Goal: Information Seeking & Learning: Compare options

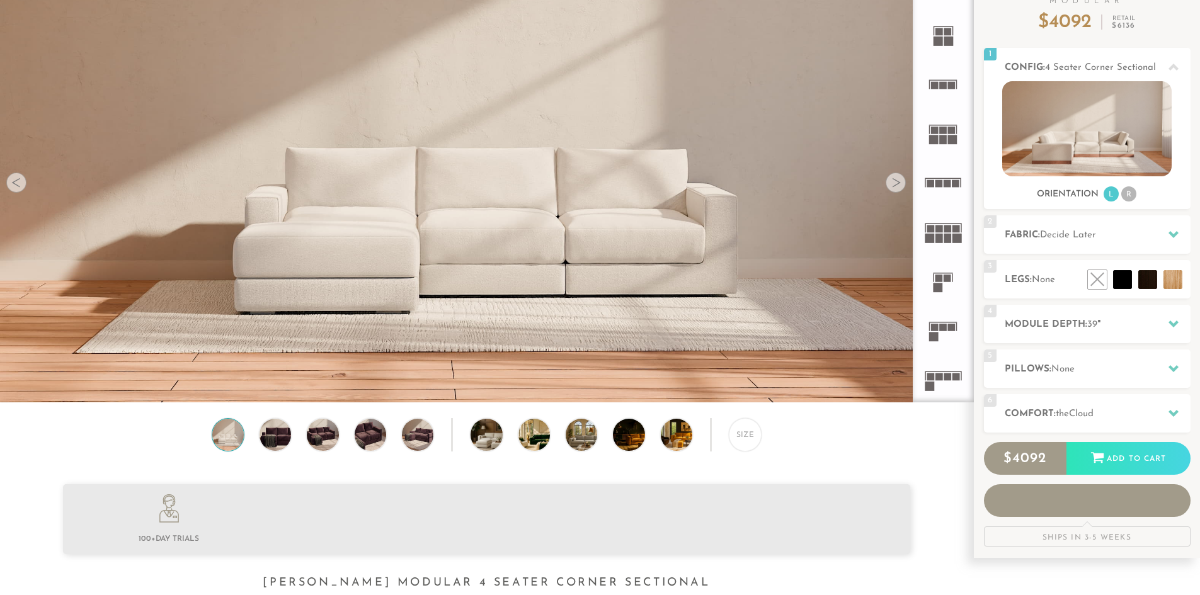
scroll to position [126, 0]
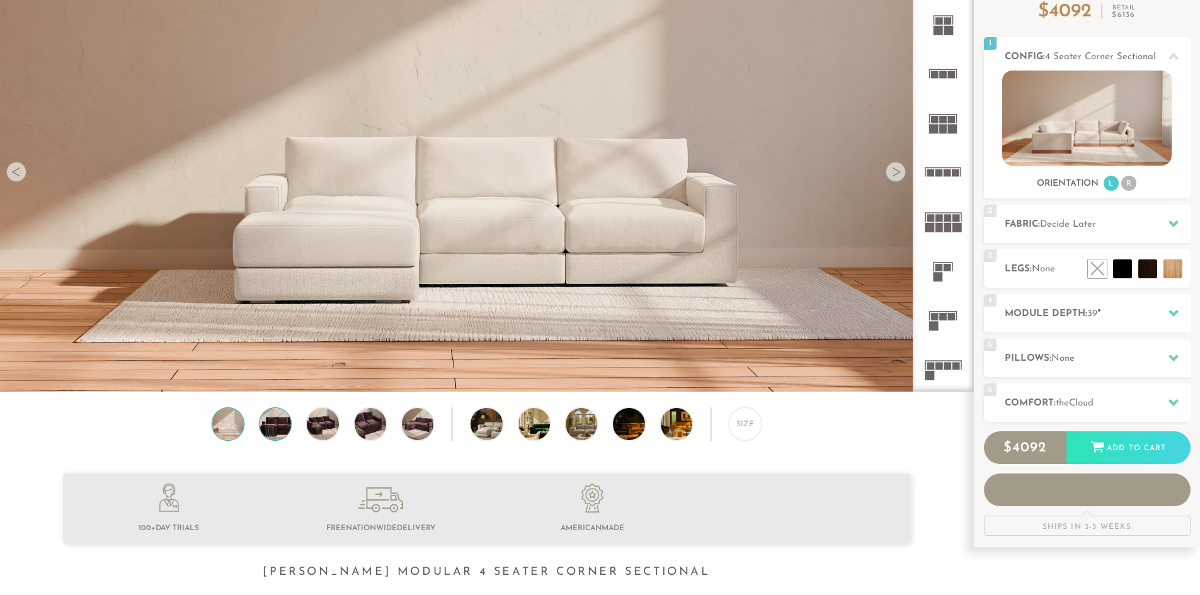
click at [274, 426] on img at bounding box center [275, 423] width 38 height 31
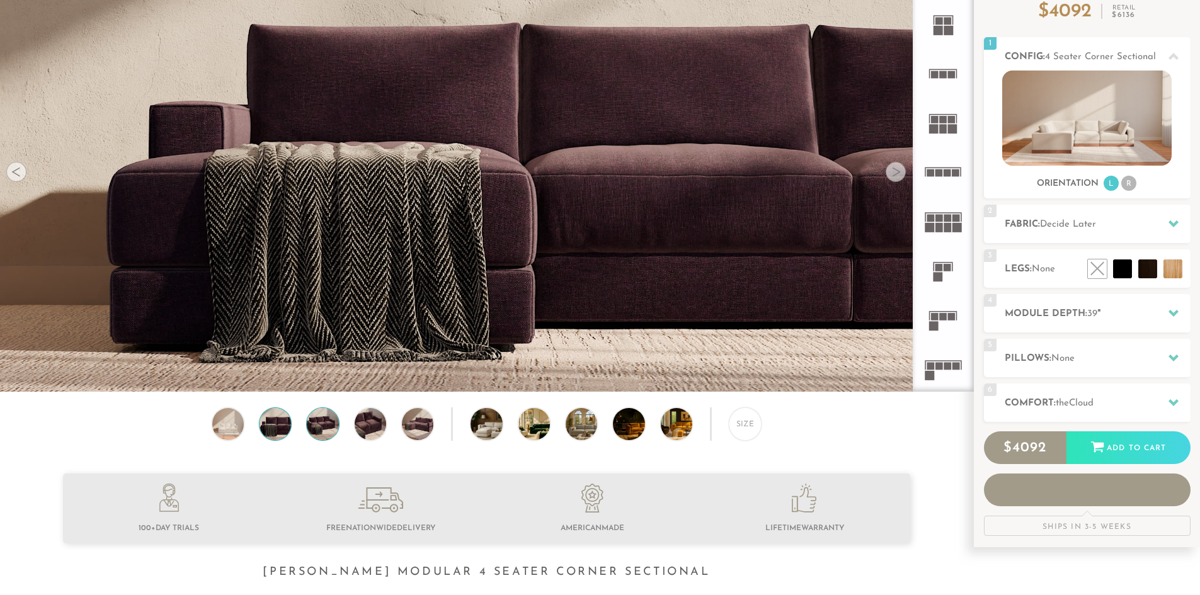
click at [327, 426] on img at bounding box center [323, 423] width 38 height 31
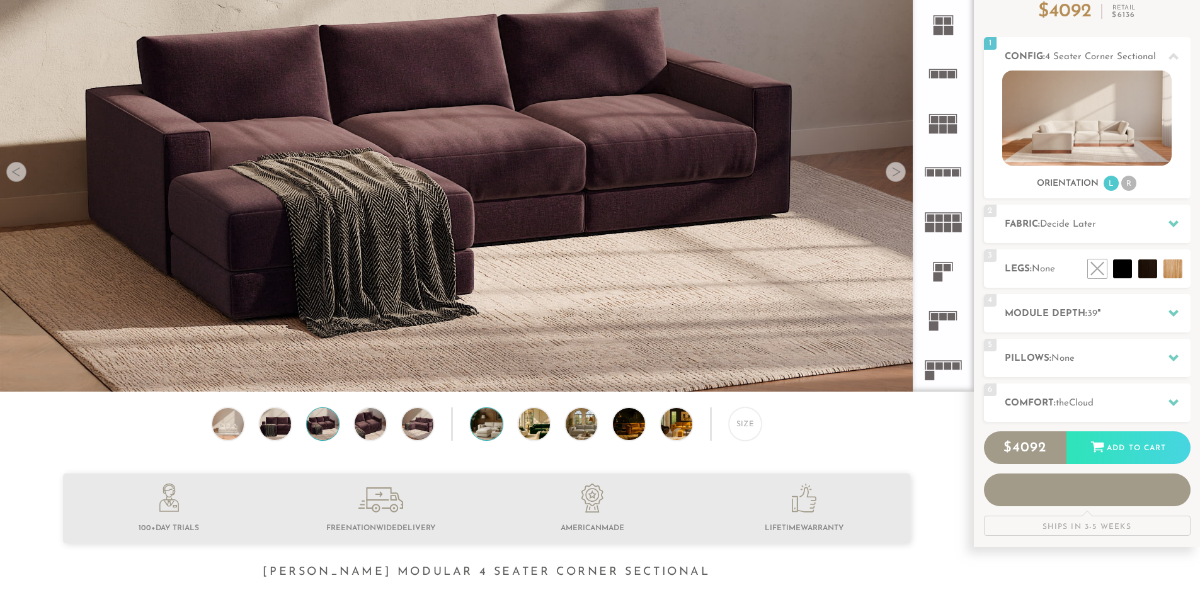
click at [476, 430] on img at bounding box center [499, 423] width 56 height 31
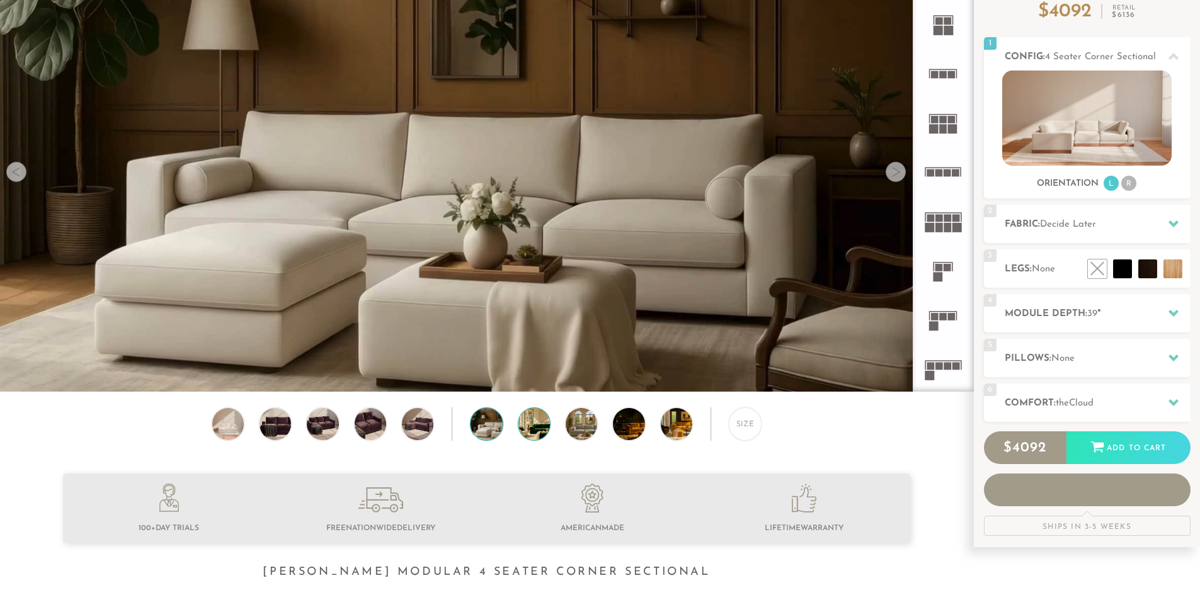
click at [523, 435] on img at bounding box center [546, 423] width 56 height 31
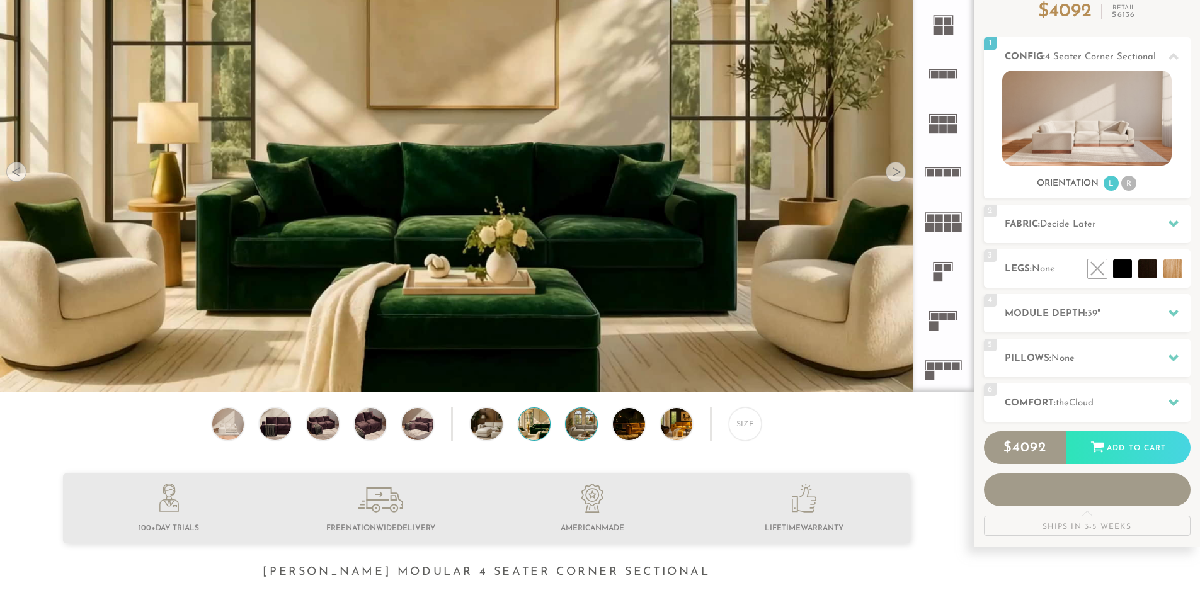
click at [581, 432] on img at bounding box center [594, 423] width 56 height 31
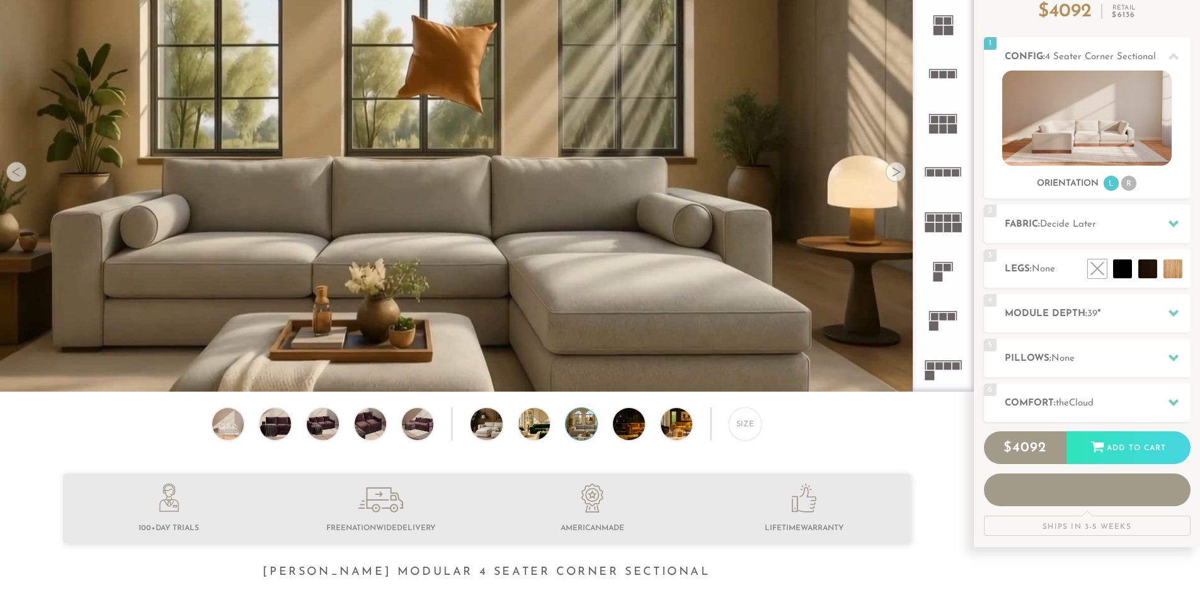
click at [665, 440] on div "Size" at bounding box center [486, 427] width 973 height 39
click at [668, 438] on img at bounding box center [689, 423] width 56 height 31
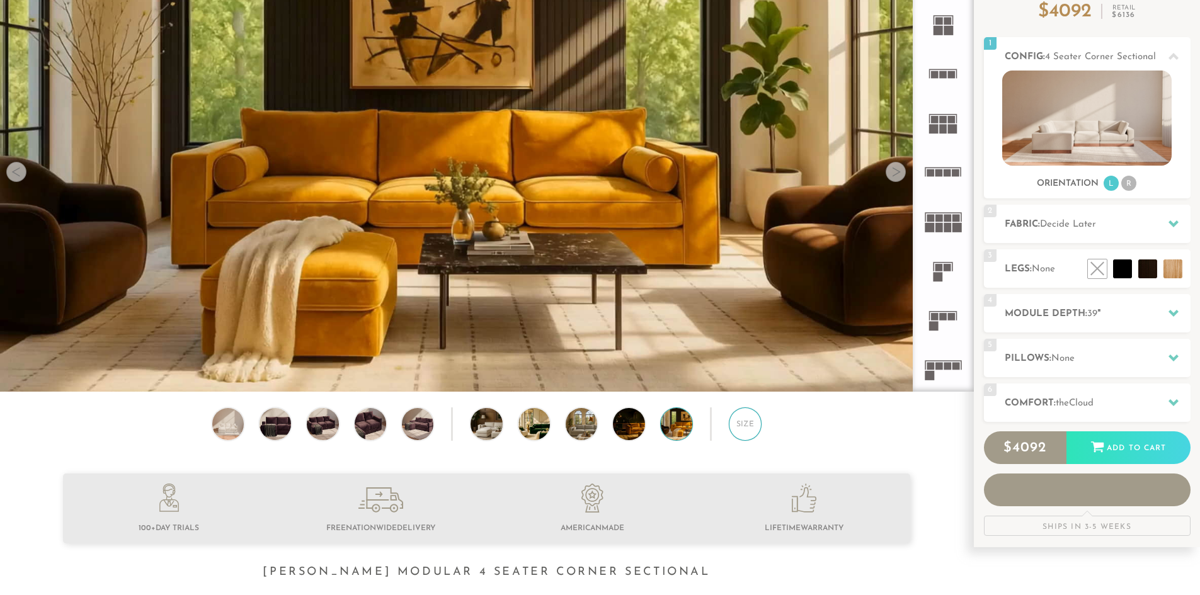
click at [736, 433] on div "Size" at bounding box center [745, 424] width 33 height 33
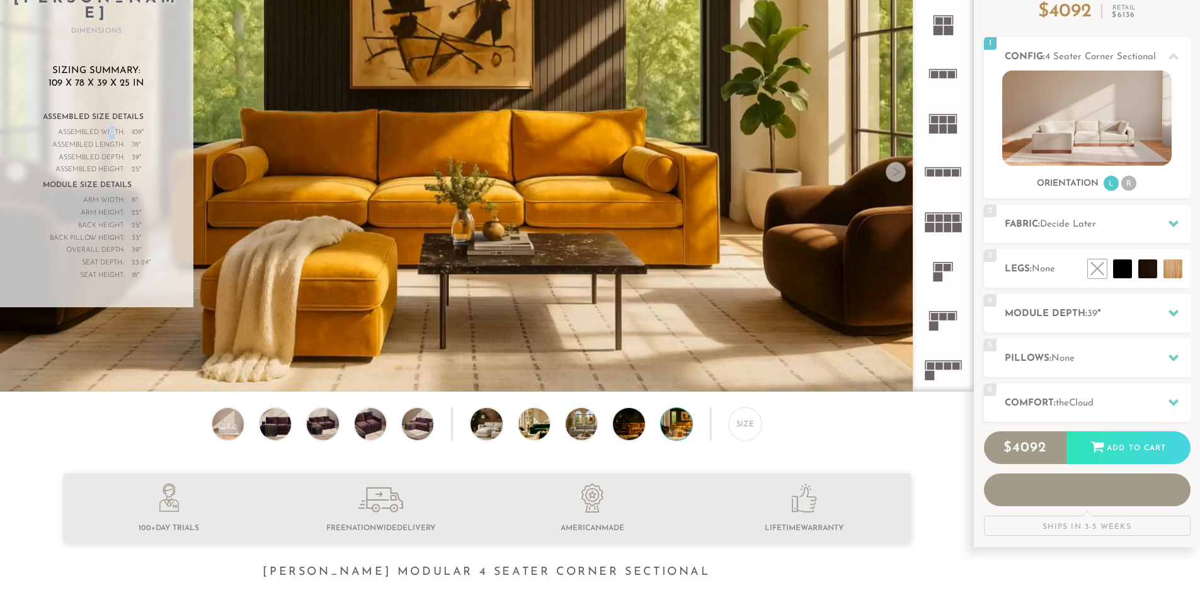
drag, startPoint x: 110, startPoint y: 118, endPoint x: 147, endPoint y: 120, distance: 37.2
click at [115, 127] on div "Assembled Width:" at bounding box center [84, 133] width 82 height 13
click at [148, 127] on div "Assembled Width: 109 "" at bounding box center [97, 133] width 108 height 13
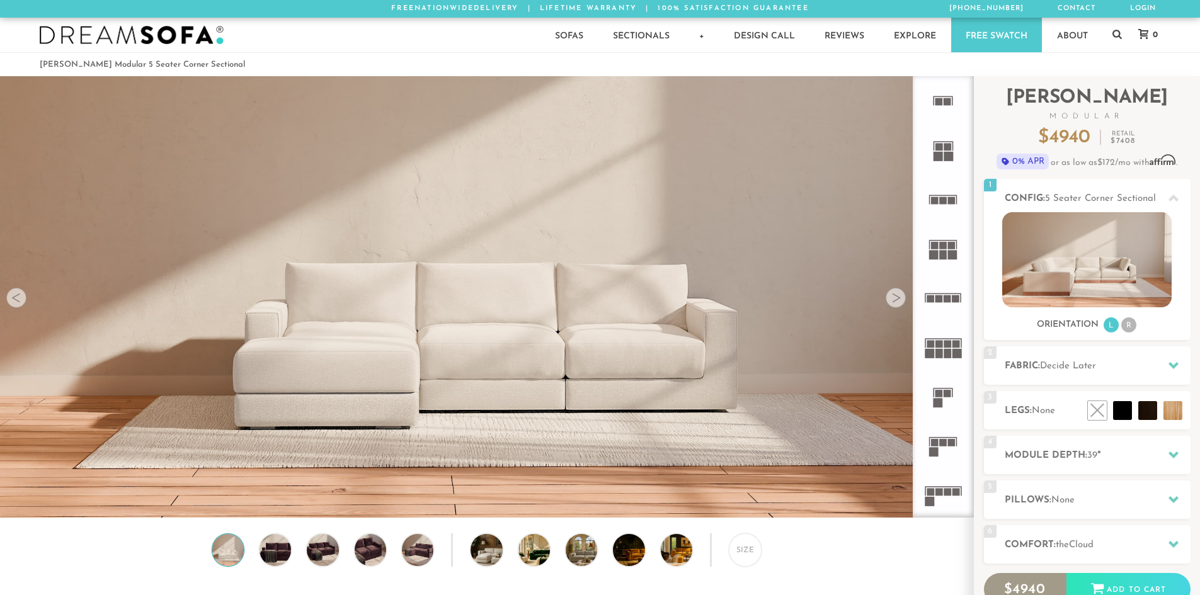
scroll to position [14750, 1191]
click at [946, 304] on icon at bounding box center [942, 297] width 49 height 49
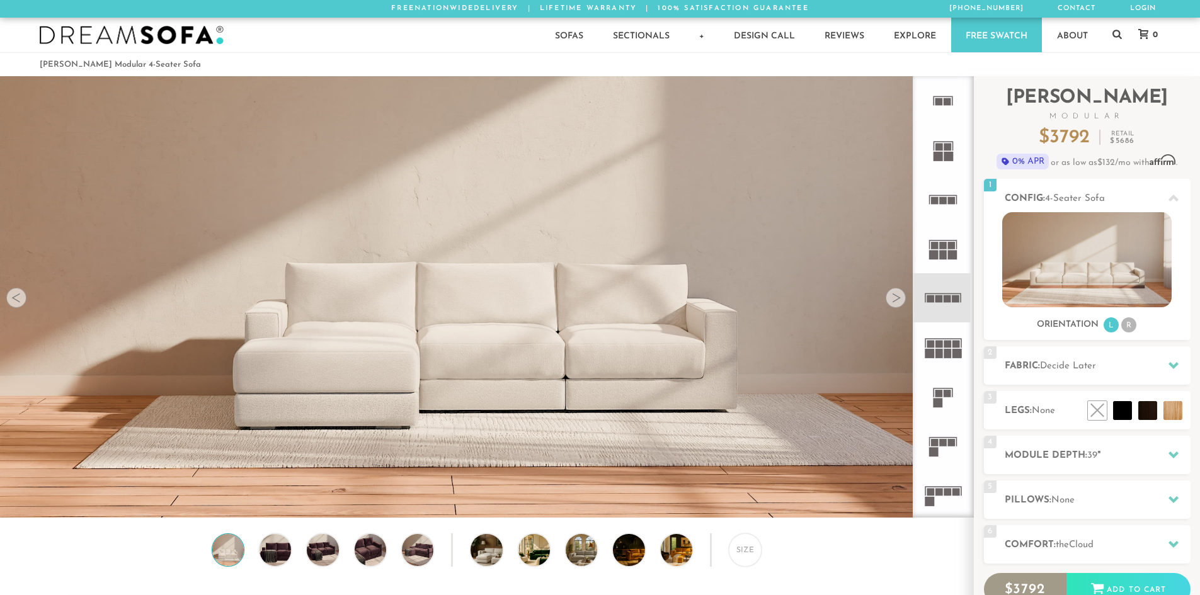
click at [943, 485] on icon at bounding box center [942, 495] width 49 height 49
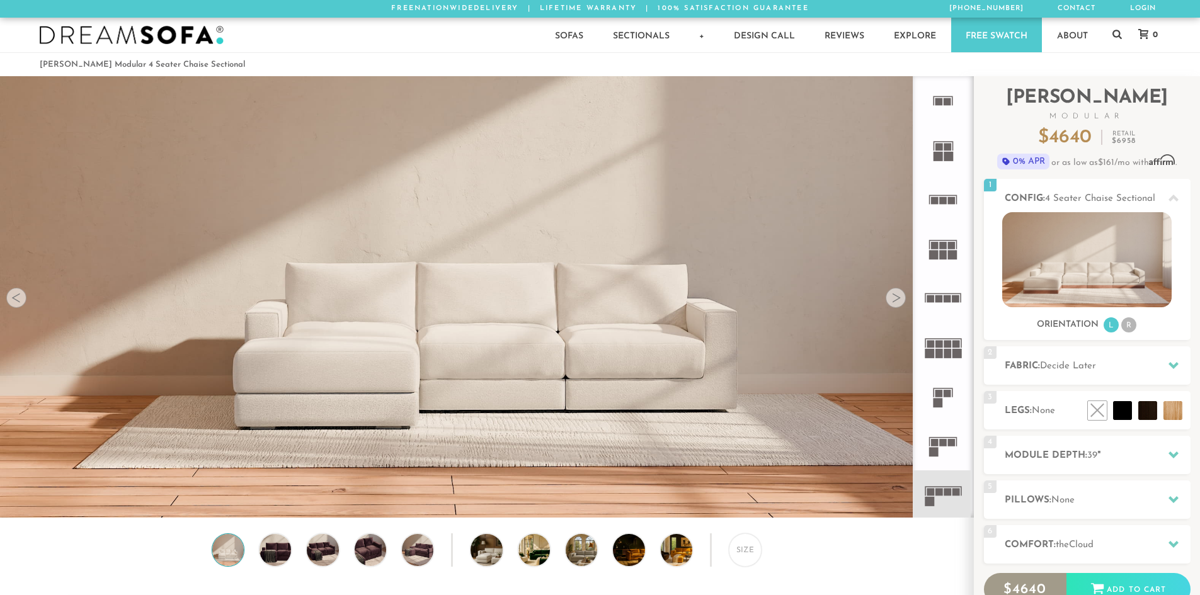
click at [891, 304] on div at bounding box center [896, 298] width 20 height 20
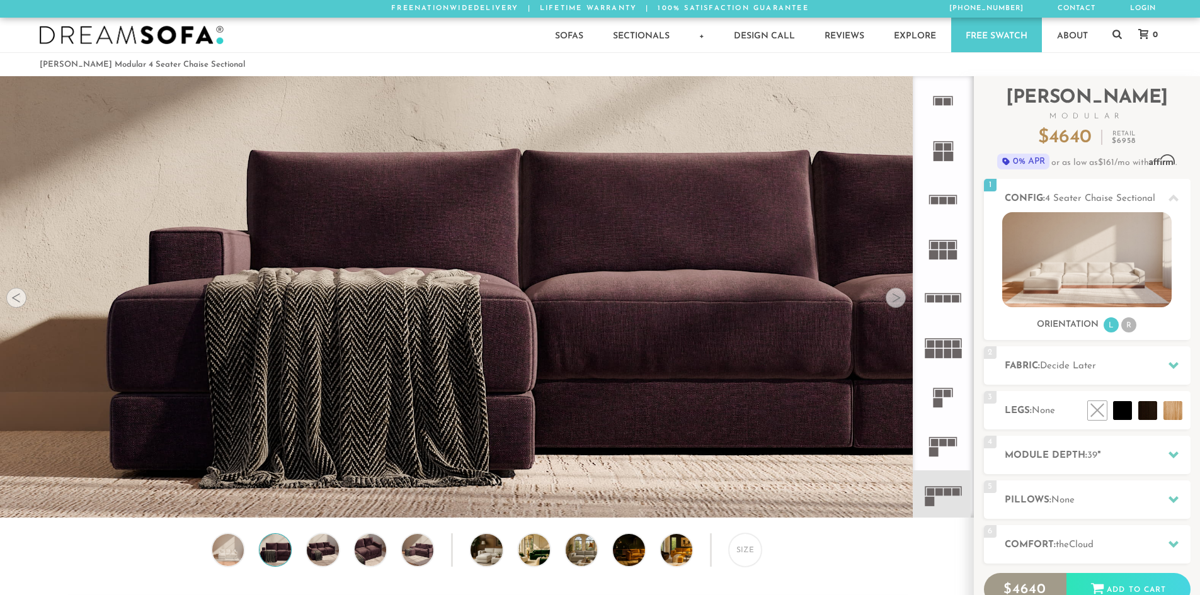
click at [891, 304] on div at bounding box center [896, 298] width 20 height 20
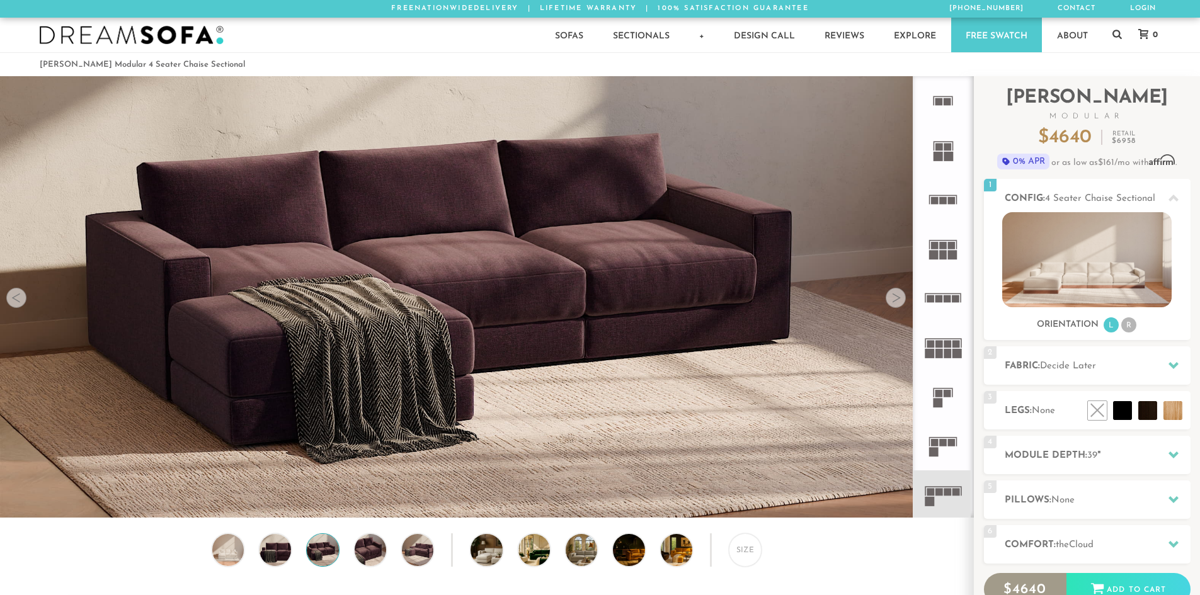
click at [891, 304] on div at bounding box center [896, 298] width 20 height 20
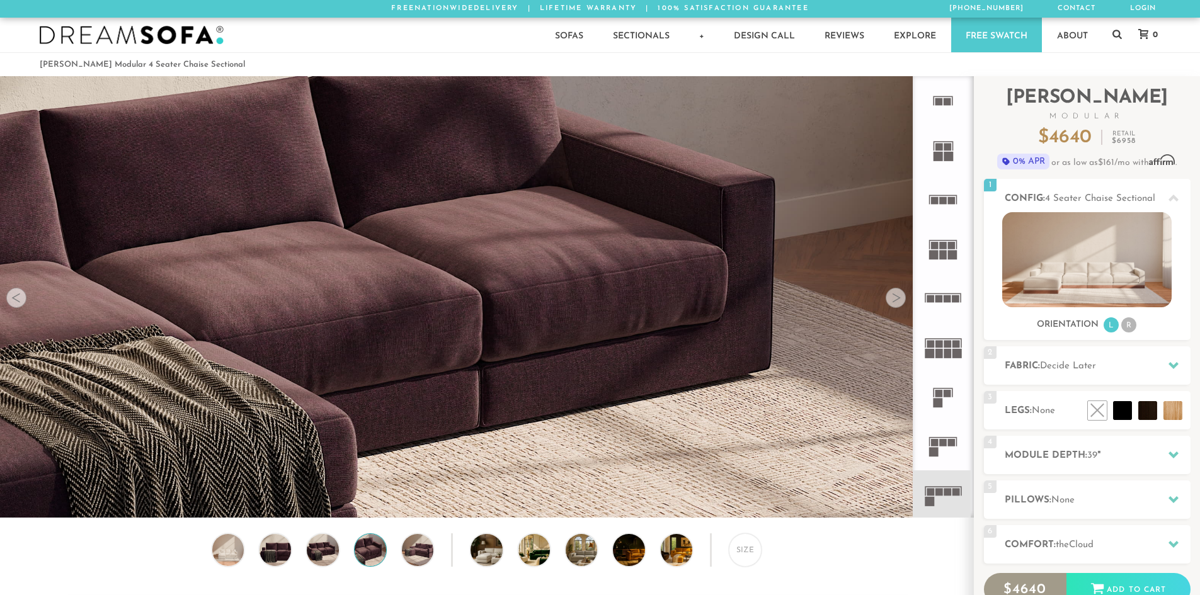
click at [891, 304] on div at bounding box center [896, 298] width 20 height 20
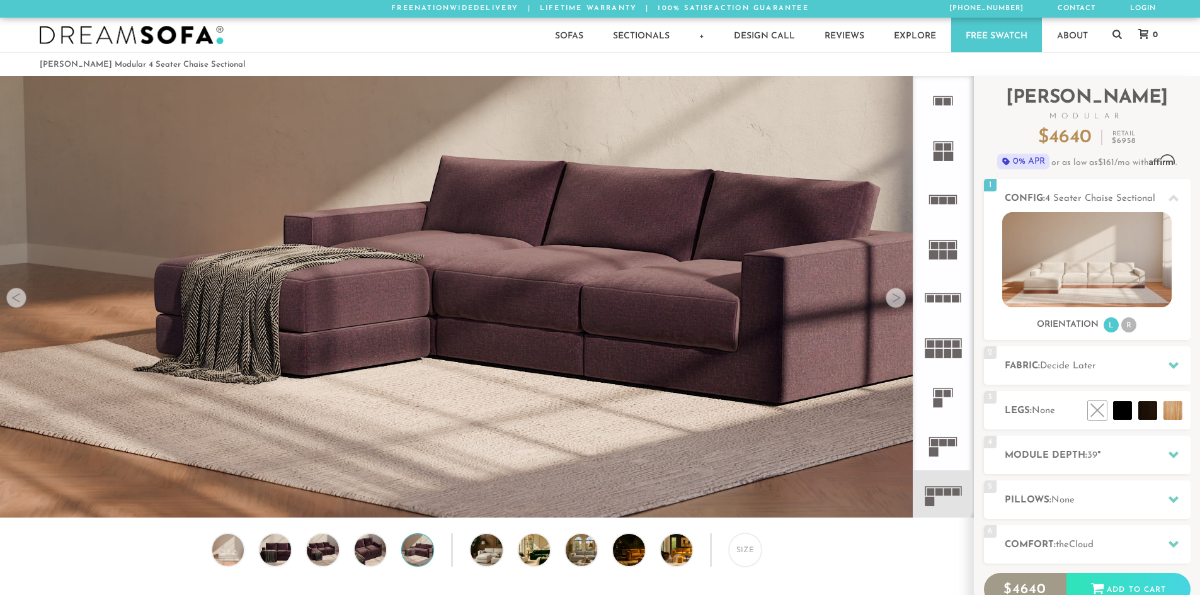
click at [891, 304] on div at bounding box center [896, 298] width 20 height 20
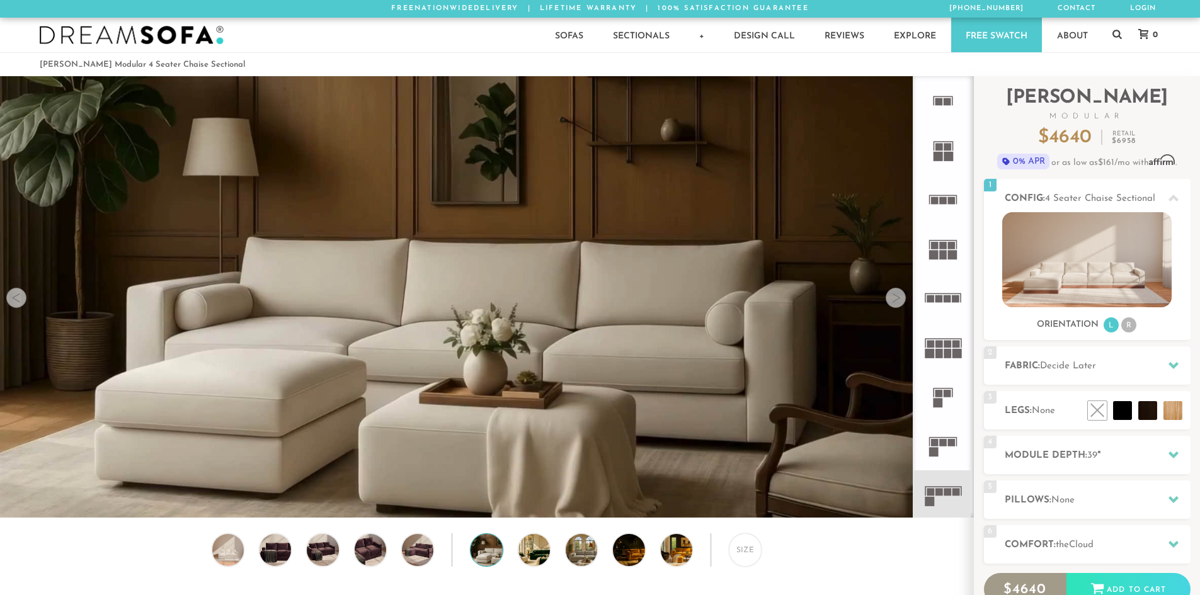
click at [891, 304] on div at bounding box center [896, 298] width 20 height 20
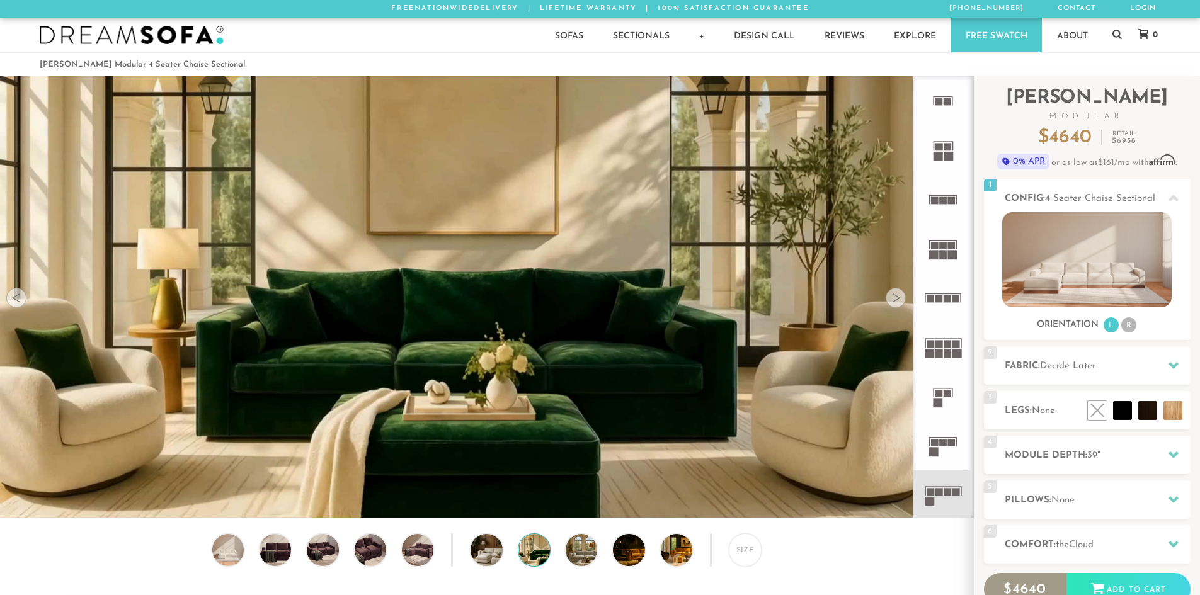
click at [889, 304] on div at bounding box center [896, 298] width 20 height 20
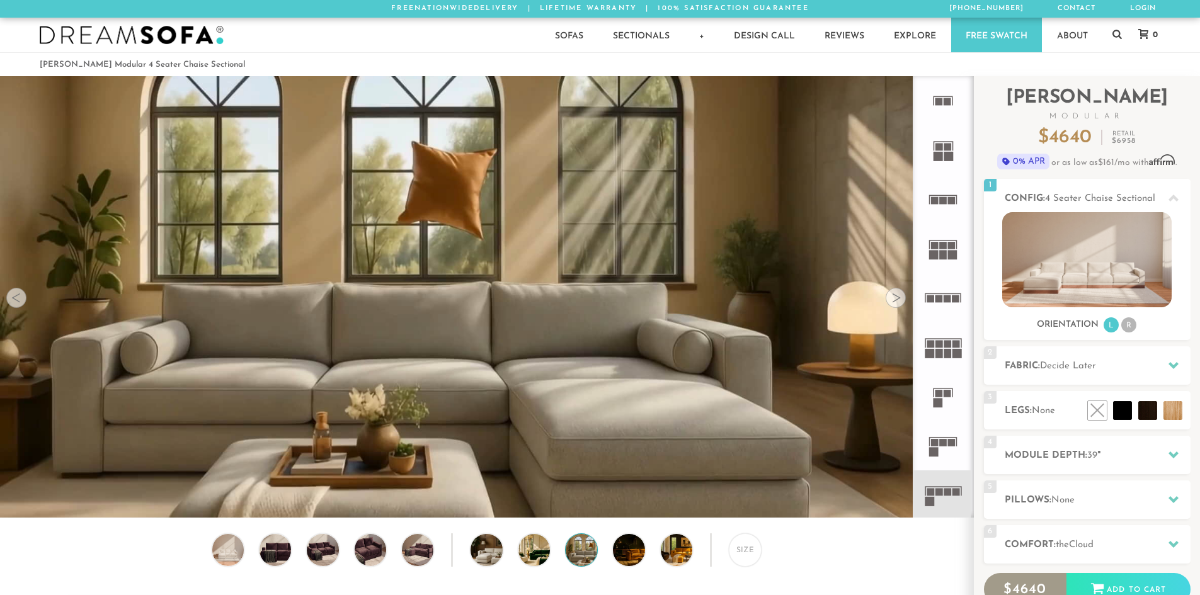
click at [889, 304] on div at bounding box center [896, 298] width 20 height 20
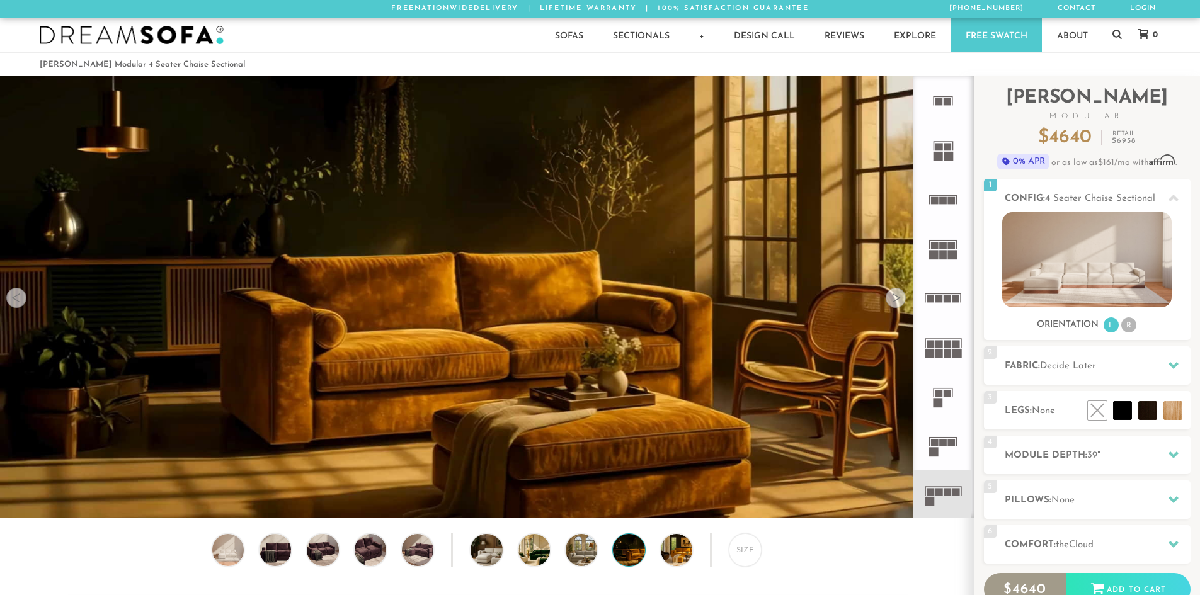
click at [889, 304] on div at bounding box center [896, 298] width 20 height 20
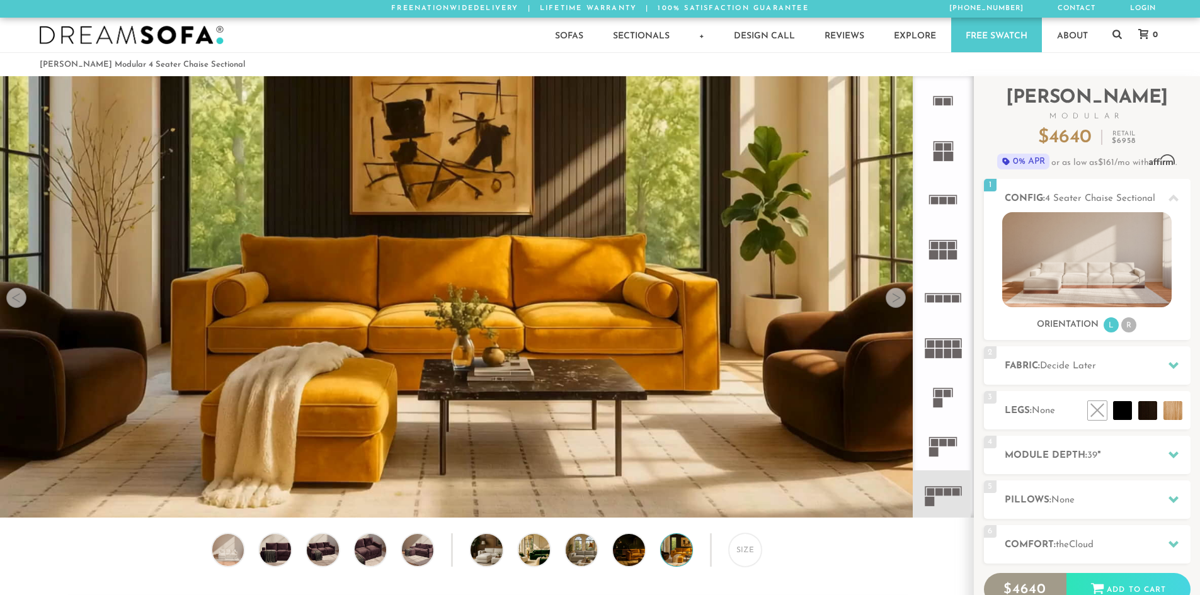
click at [889, 304] on div at bounding box center [896, 298] width 20 height 20
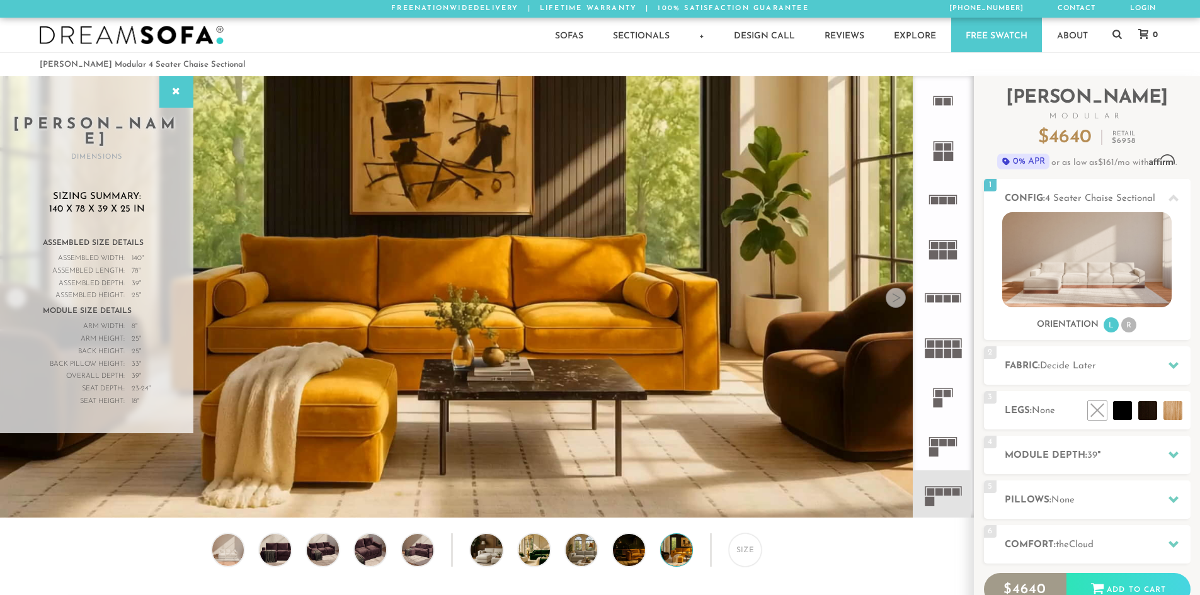
click at [889, 304] on div at bounding box center [896, 298] width 20 height 20
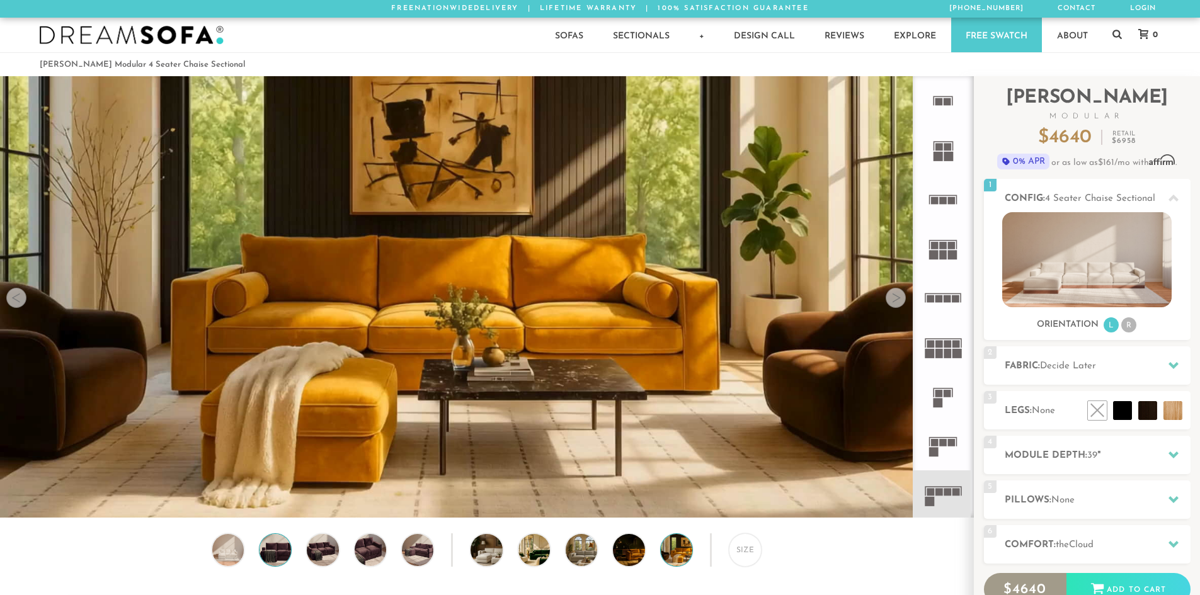
click at [278, 553] on img at bounding box center [275, 549] width 38 height 31
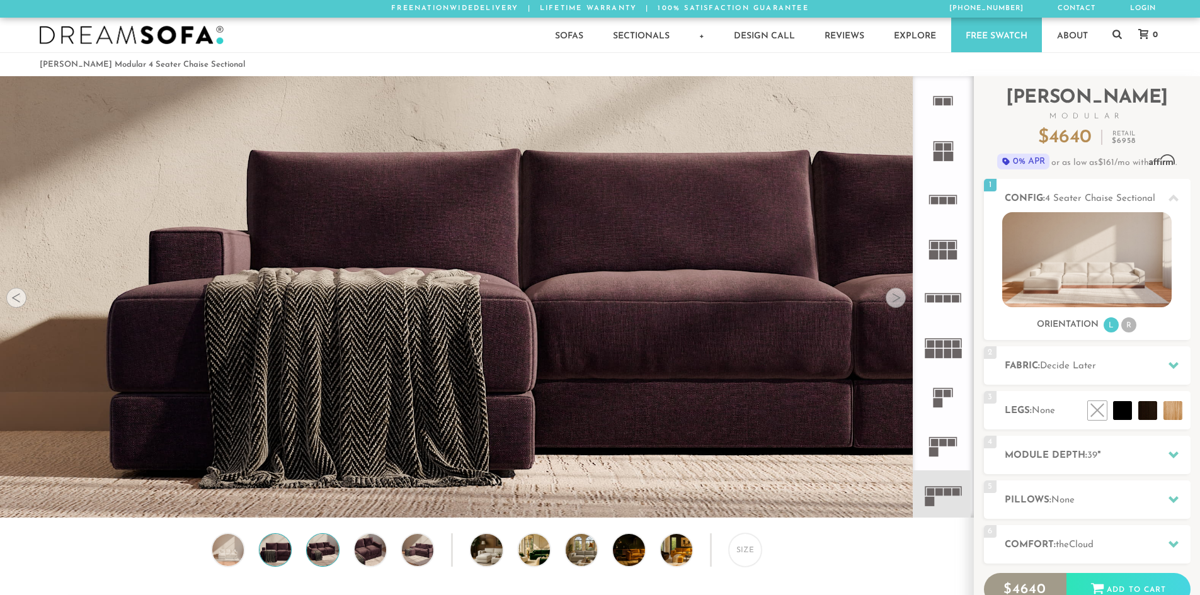
click at [316, 546] on img at bounding box center [323, 549] width 38 height 31
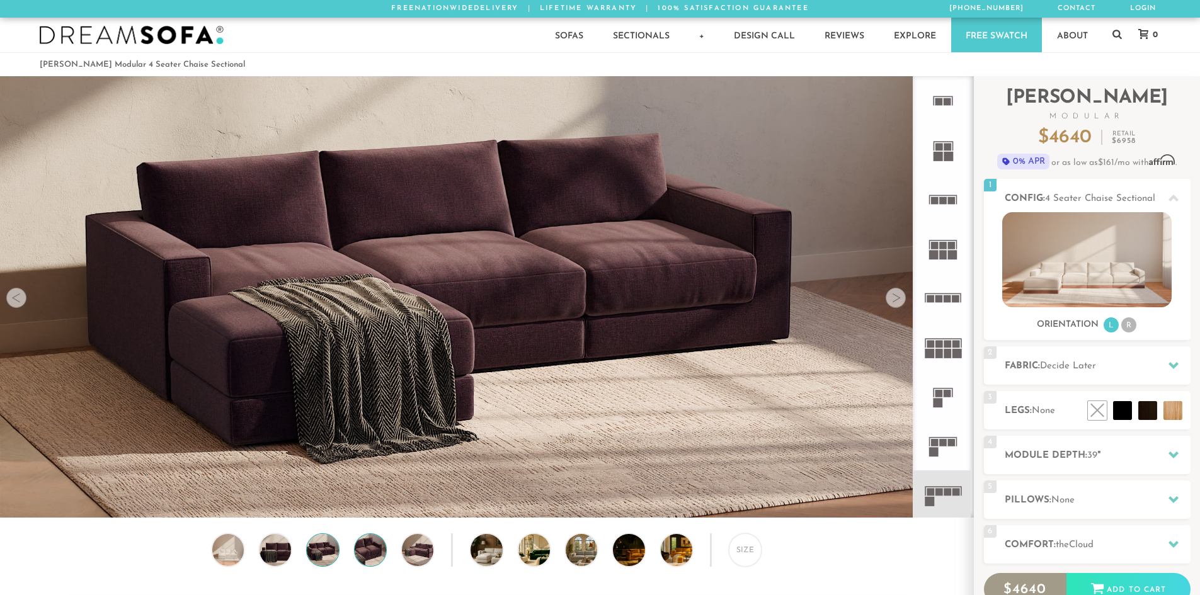
click at [376, 548] on img at bounding box center [370, 549] width 38 height 31
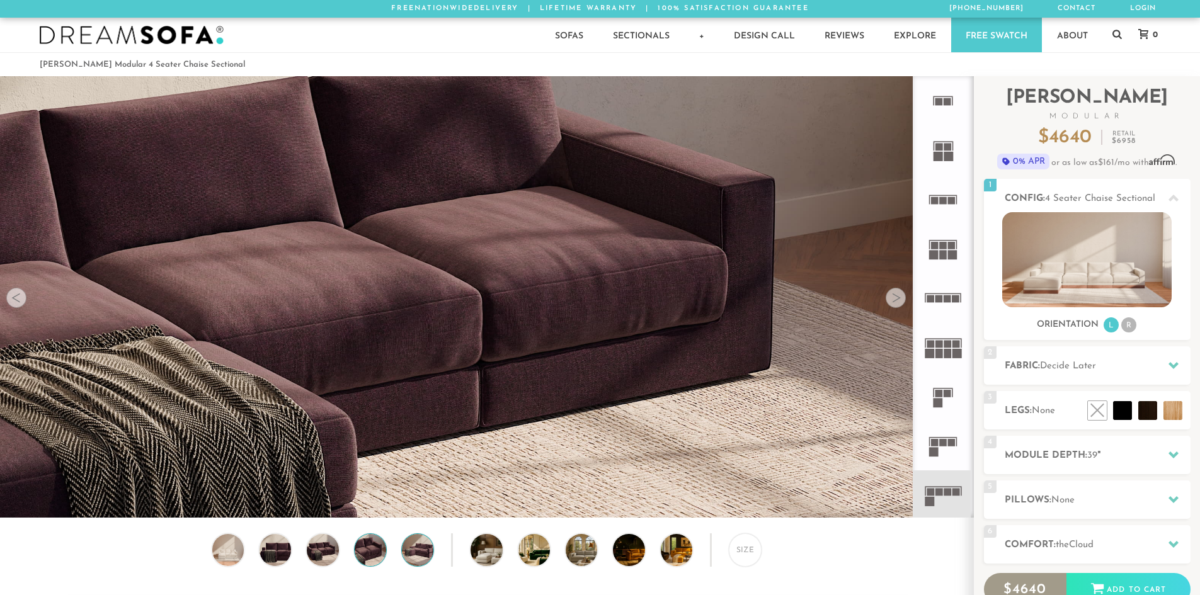
click at [412, 555] on img at bounding box center [418, 549] width 38 height 31
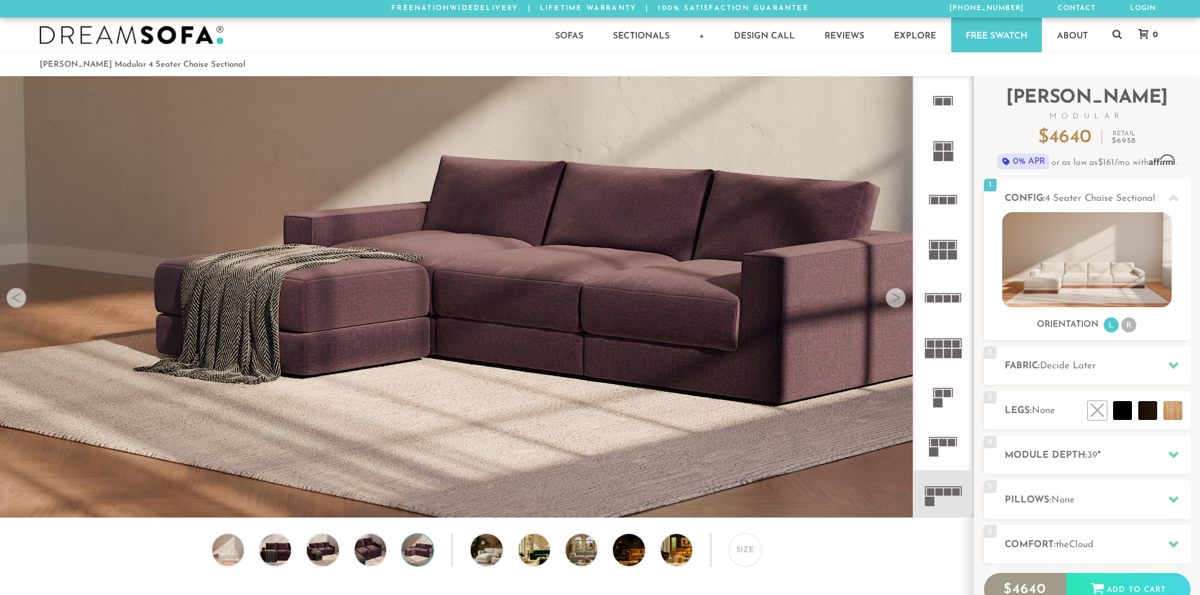
click at [598, 563] on div "Size" at bounding box center [486, 553] width 973 height 39
click at [530, 556] on img at bounding box center [546, 549] width 56 height 31
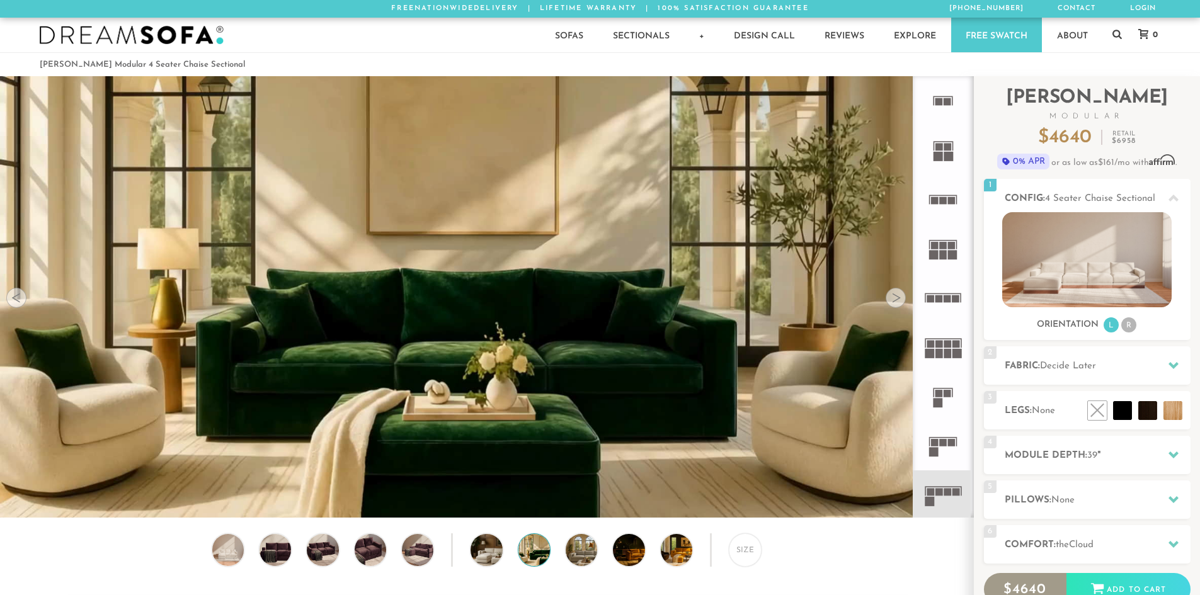
click at [505, 560] on div "Size" at bounding box center [486, 553] width 973 height 39
click at [489, 564] on img at bounding box center [499, 549] width 56 height 31
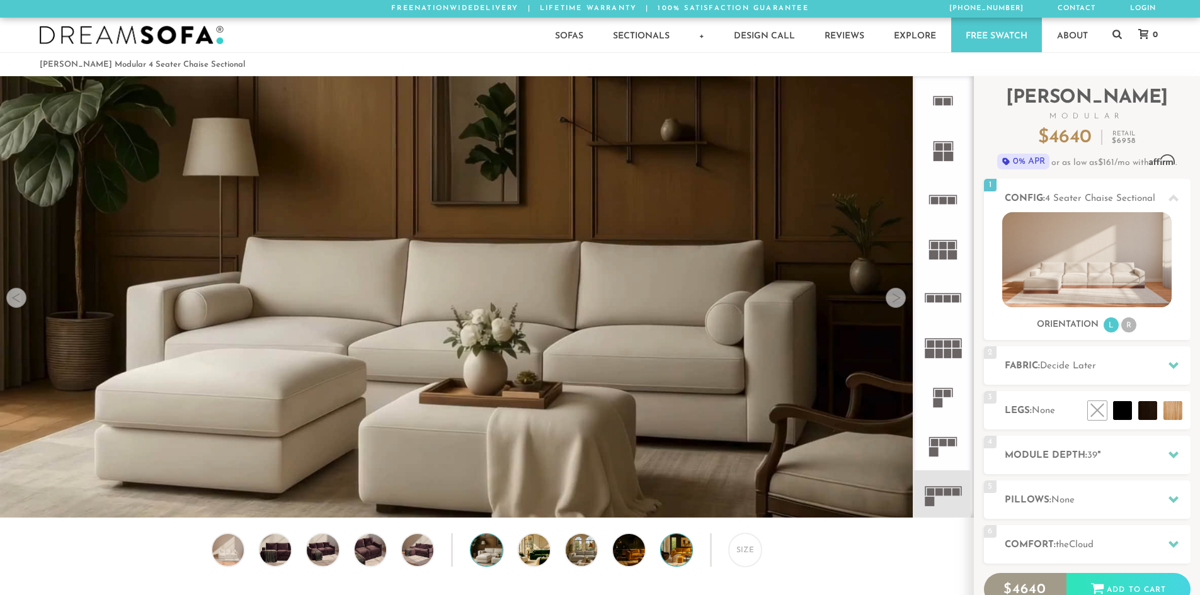
click at [673, 554] on img at bounding box center [689, 549] width 56 height 31
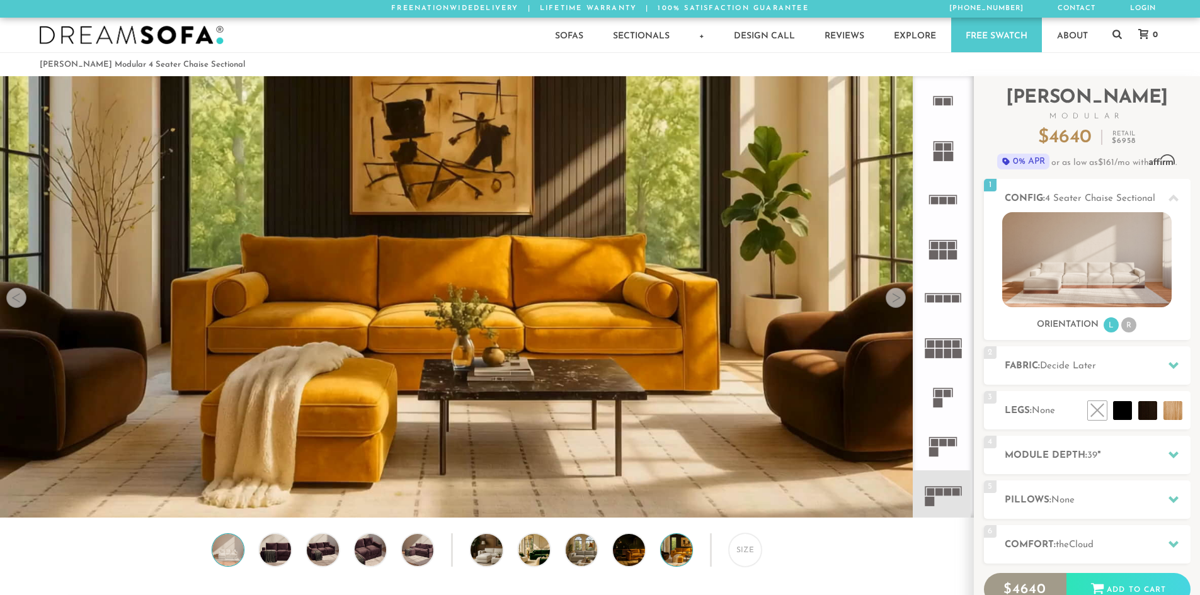
click at [227, 554] on img at bounding box center [228, 549] width 38 height 31
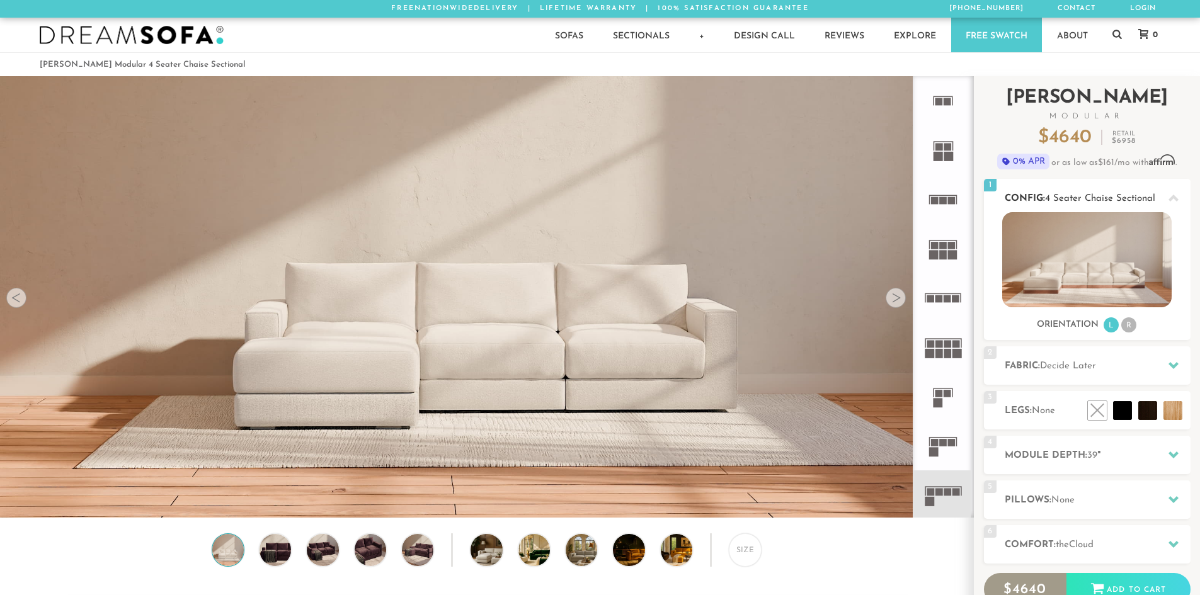
click at [1130, 331] on li "R" at bounding box center [1128, 324] width 15 height 15
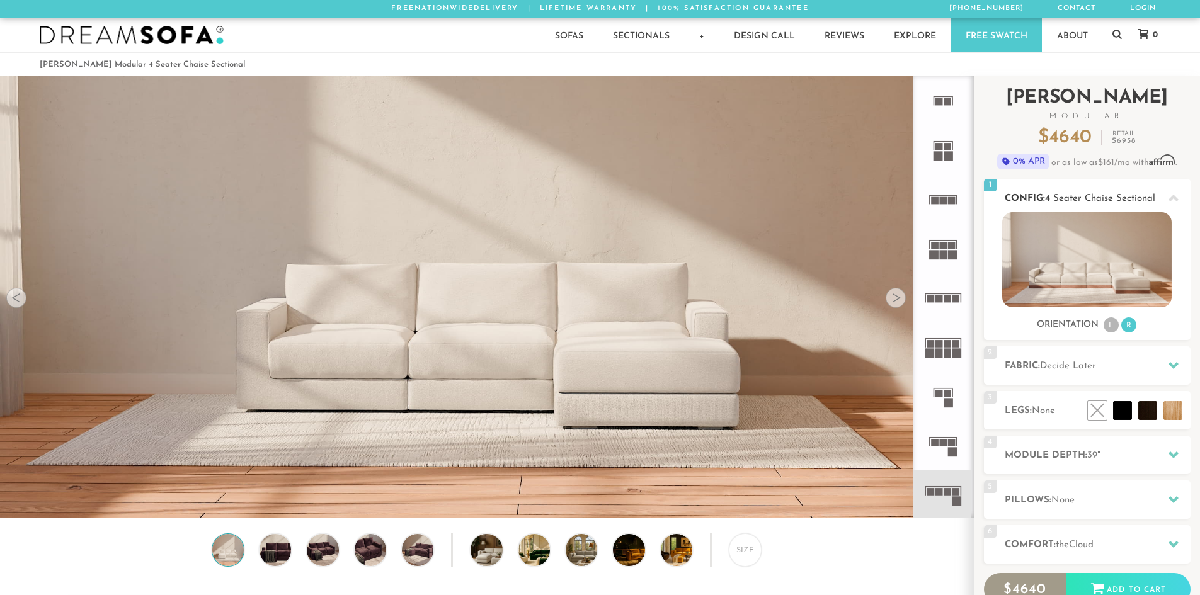
click at [1112, 328] on li "L" at bounding box center [1111, 324] width 15 height 15
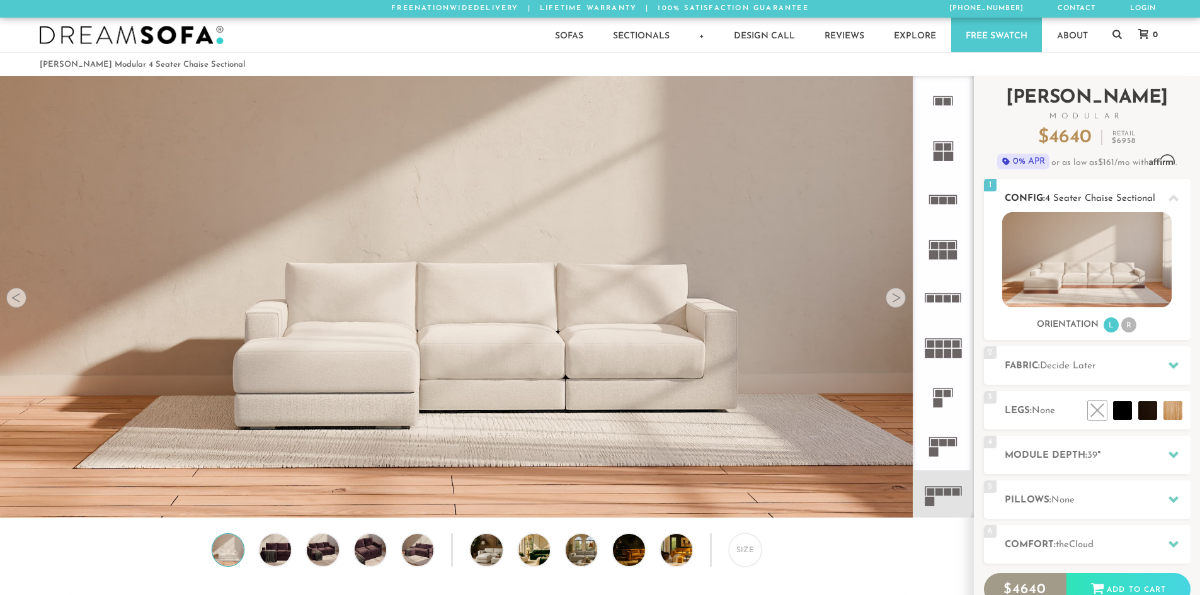
click at [1050, 273] on img at bounding box center [1086, 259] width 169 height 95
click at [1067, 360] on h2 "Fabric: Decide Later" at bounding box center [1098, 366] width 186 height 14
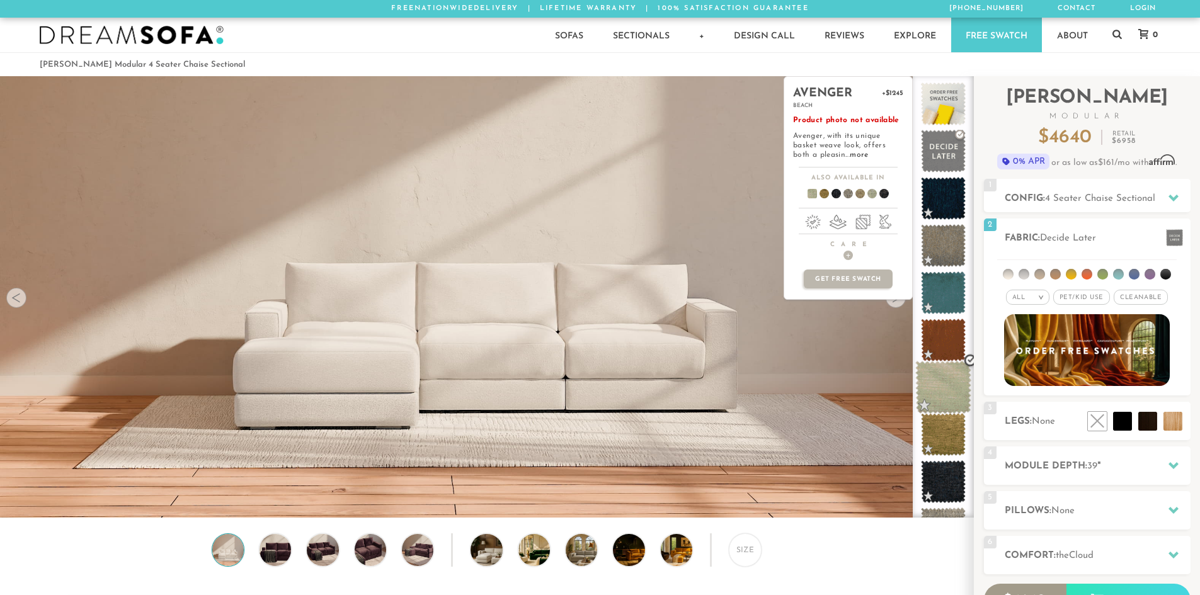
click at [940, 386] on span at bounding box center [943, 388] width 56 height 54
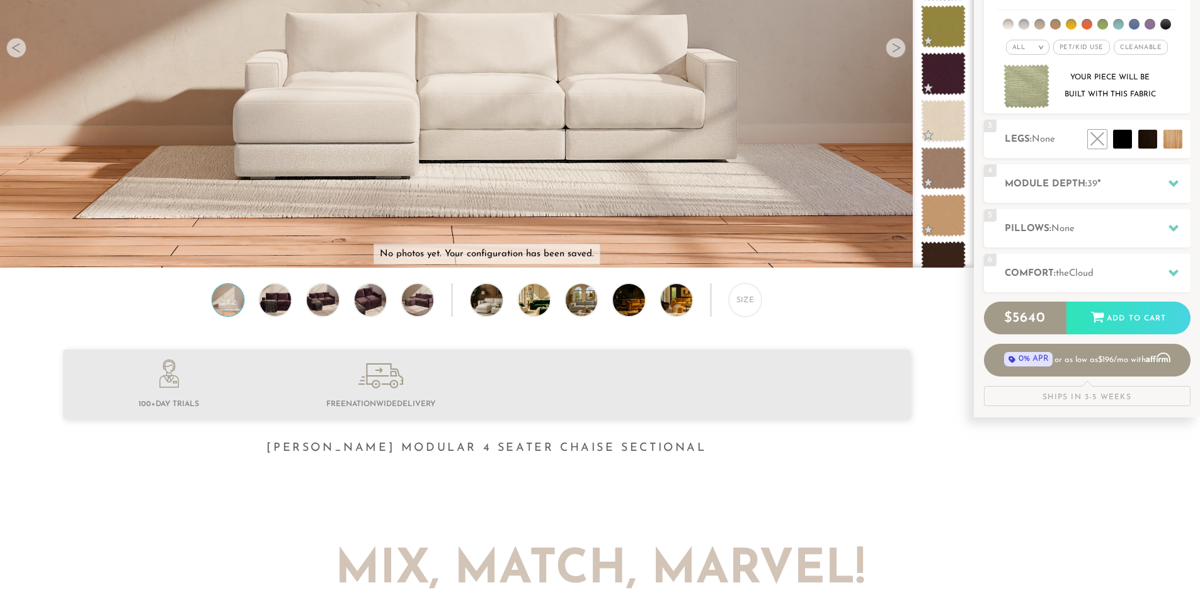
scroll to position [252, 0]
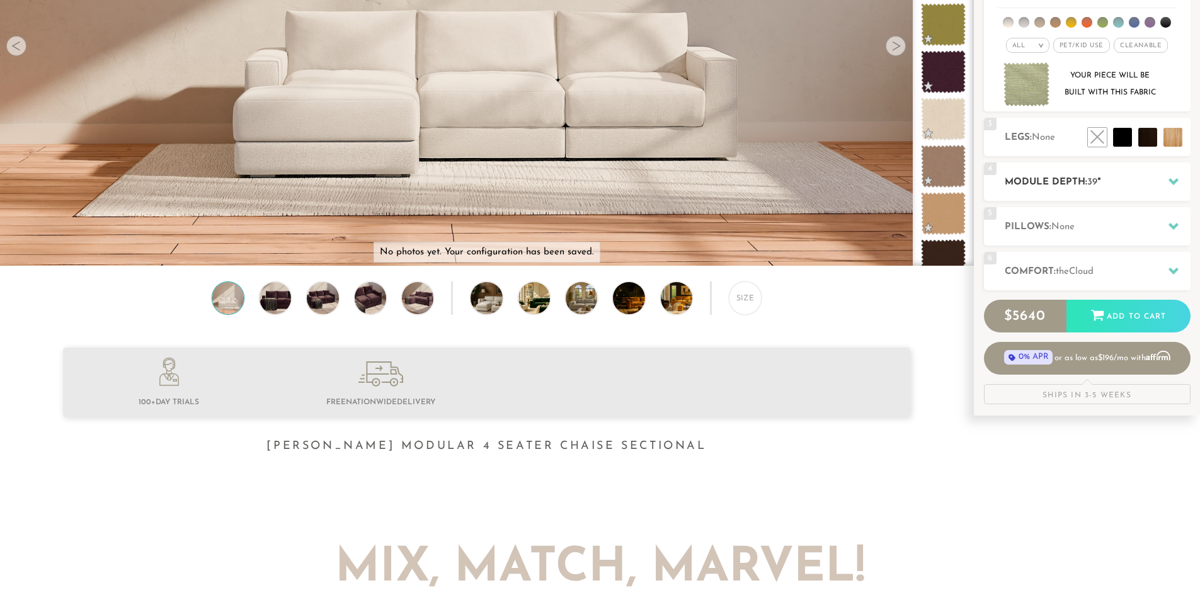
click at [1085, 184] on h2 "Module Depth: 39 "" at bounding box center [1098, 182] width 186 height 14
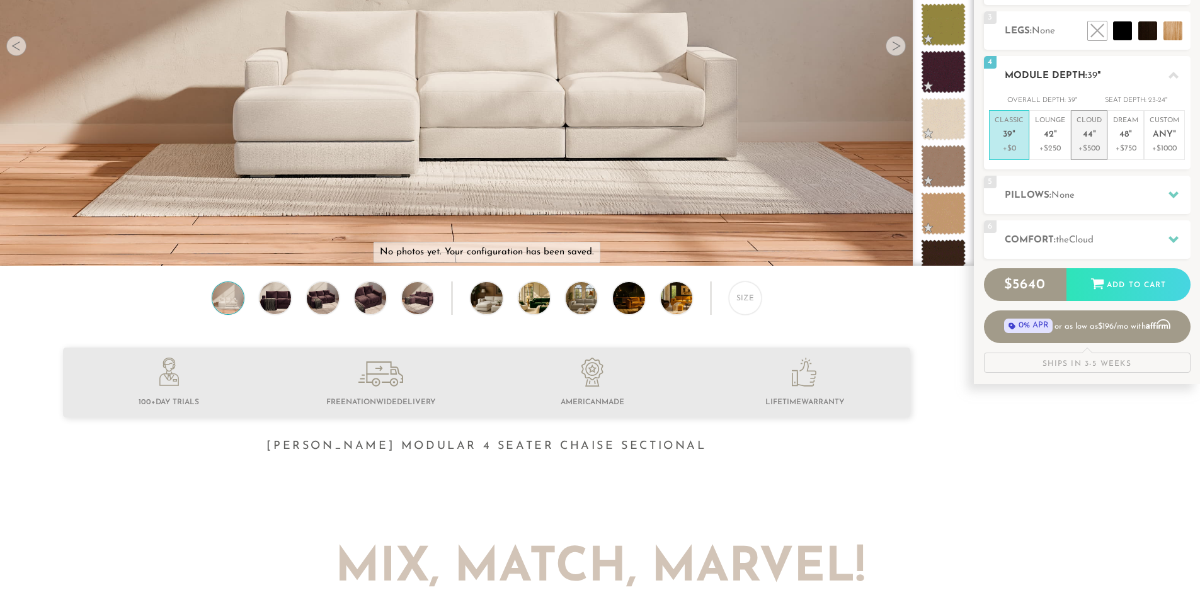
click at [1079, 142] on p "Cloud 44 "" at bounding box center [1089, 129] width 25 height 27
